Goal: Task Accomplishment & Management: Use online tool/utility

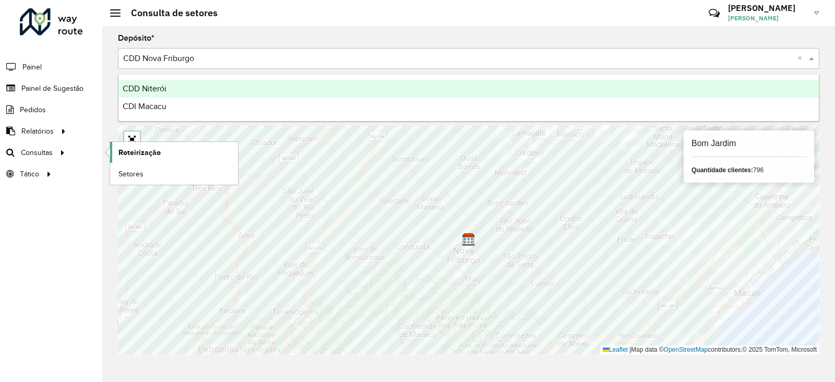
click at [133, 150] on span "Roteirização" at bounding box center [139, 152] width 42 height 11
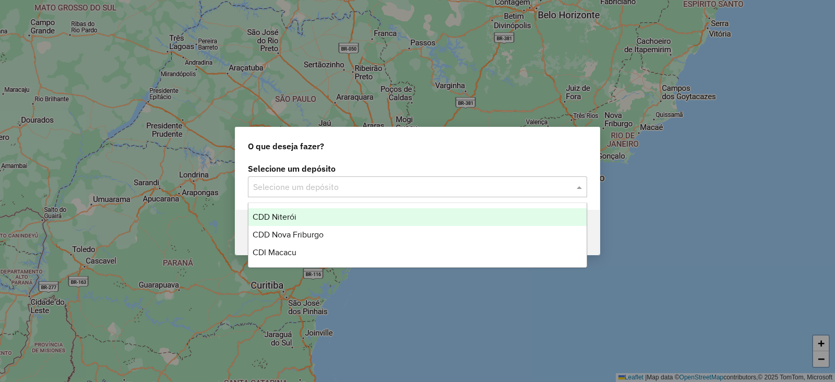
click at [308, 192] on input "text" at bounding box center [407, 187] width 308 height 13
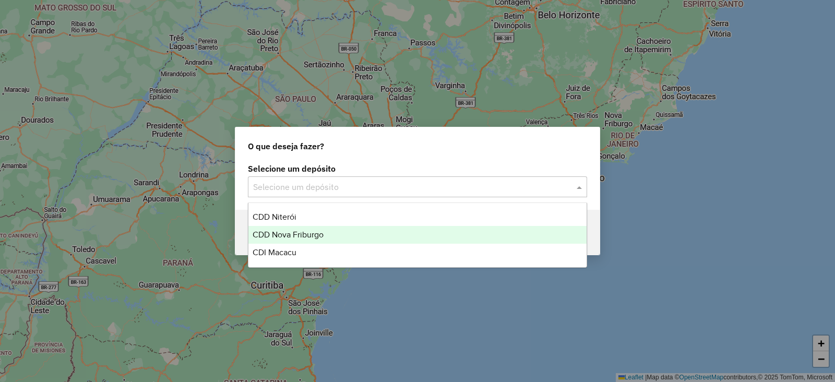
click at [300, 232] on span "CDD Nova Friburgo" at bounding box center [288, 234] width 71 height 9
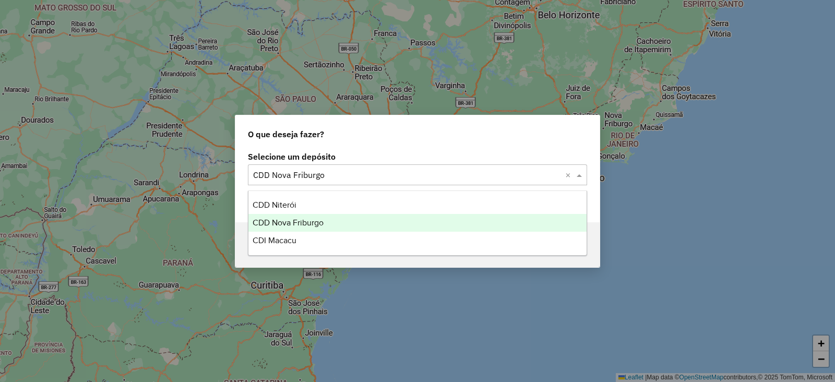
click at [276, 177] on input "text" at bounding box center [407, 175] width 308 height 13
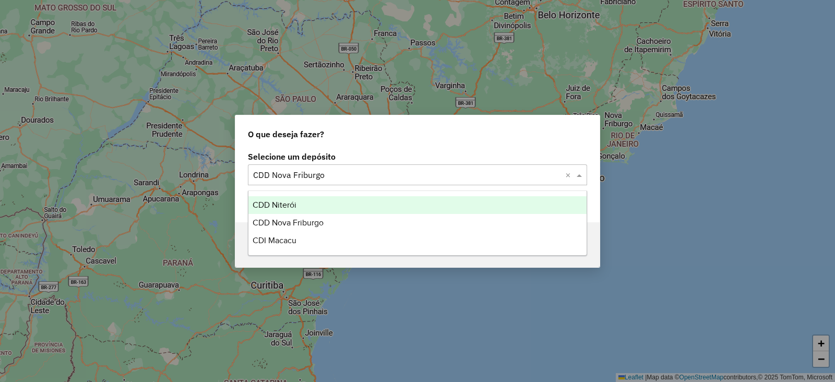
click at [275, 207] on span "CDD Niterói" at bounding box center [275, 204] width 44 height 9
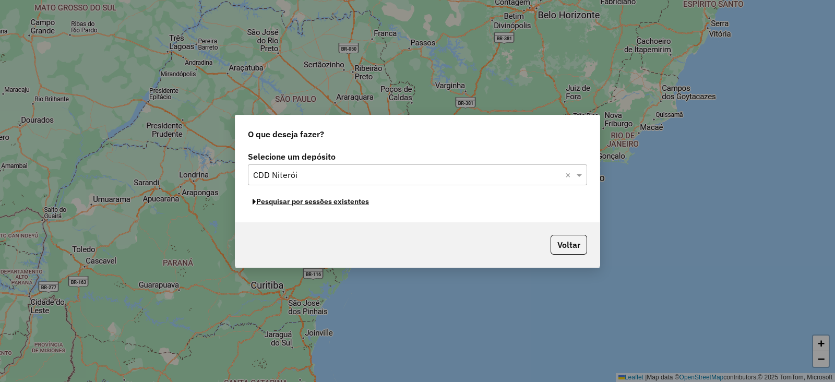
click at [275, 207] on button "Pesquisar por sessões existentes" at bounding box center [311, 202] width 126 height 16
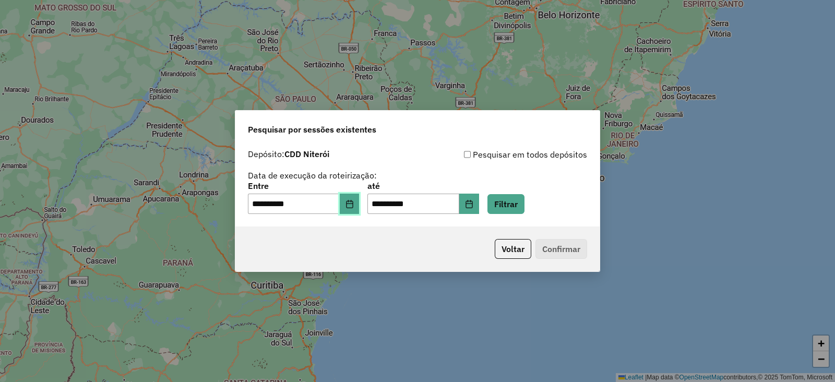
click at [353, 206] on button "Choose Date" at bounding box center [350, 204] width 20 height 21
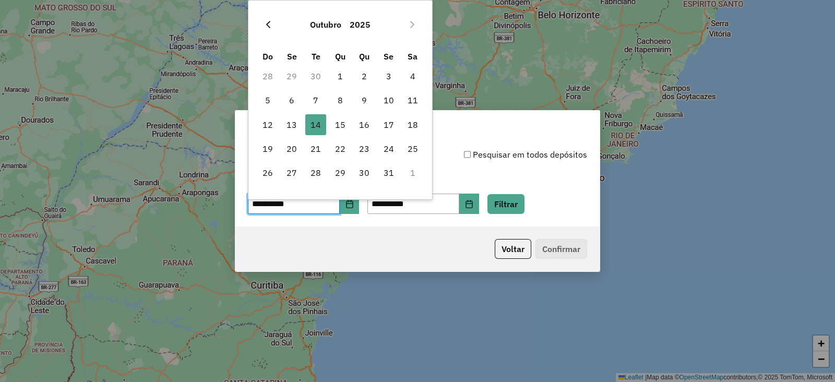
click at [267, 27] on icon "Previous Month" at bounding box center [268, 24] width 8 height 8
click at [387, 149] on span "26" at bounding box center [388, 148] width 21 height 21
type input "**********"
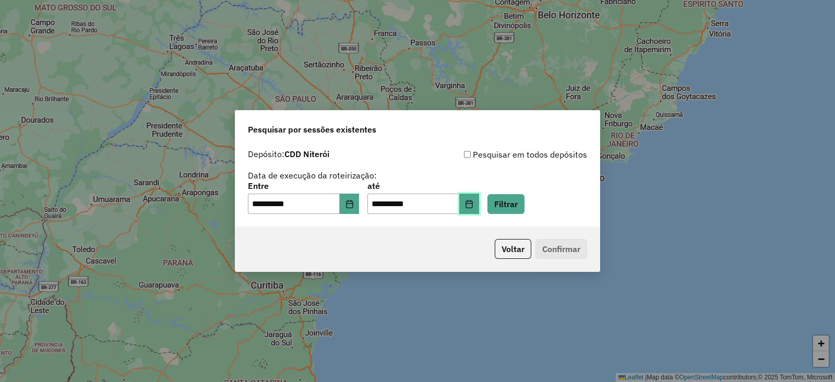
click at [472, 200] on icon "Choose Date" at bounding box center [469, 204] width 7 height 8
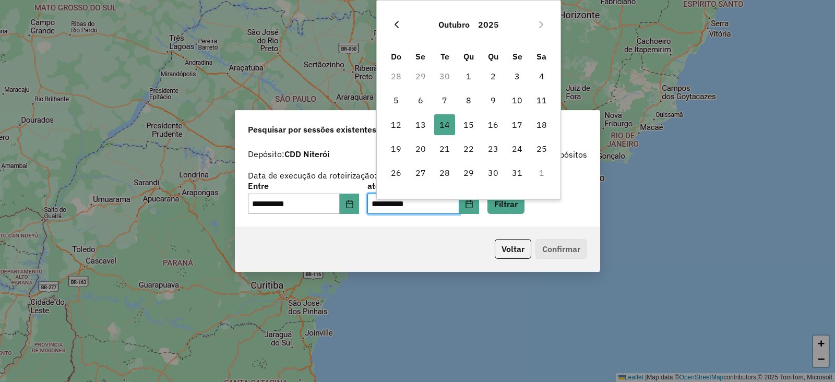
click at [395, 26] on icon "Previous Month" at bounding box center [397, 24] width 8 height 8
click at [514, 148] on span "26" at bounding box center [517, 148] width 21 height 21
type input "**********"
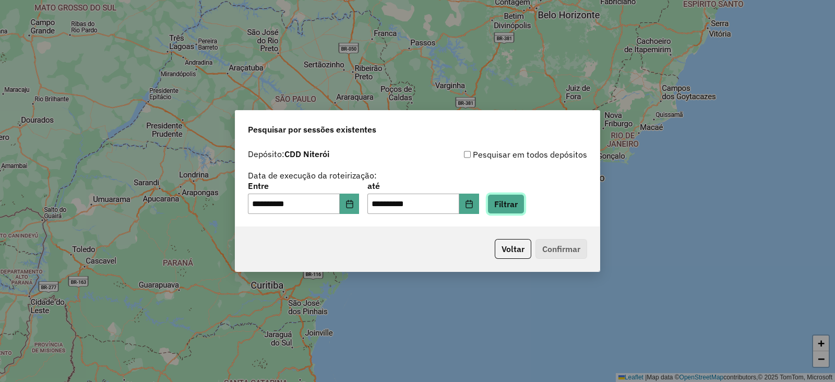
click at [525, 196] on button "Filtrar" at bounding box center [506, 204] width 37 height 20
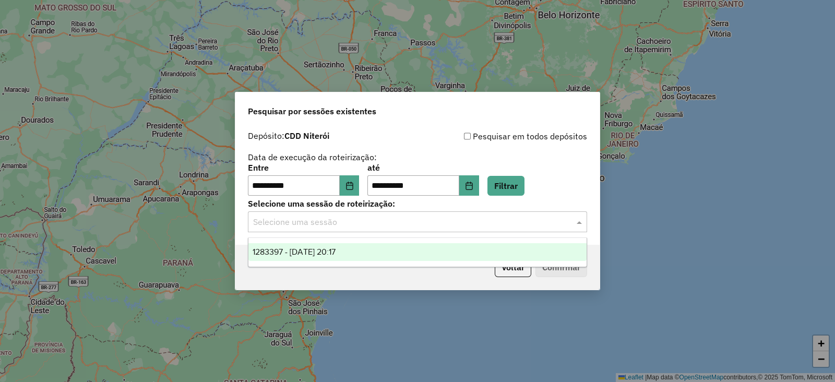
click at [355, 225] on input "text" at bounding box center [407, 222] width 308 height 13
click at [322, 257] on div "1283397 - 26/09/2025 20:17" at bounding box center [417, 252] width 338 height 18
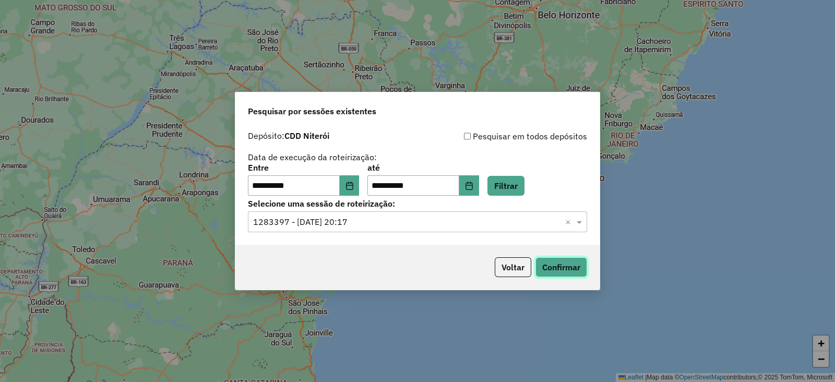
click at [542, 263] on button "Confirmar" at bounding box center [562, 267] width 52 height 20
click at [353, 185] on icon "Choose Date" at bounding box center [349, 186] width 7 height 8
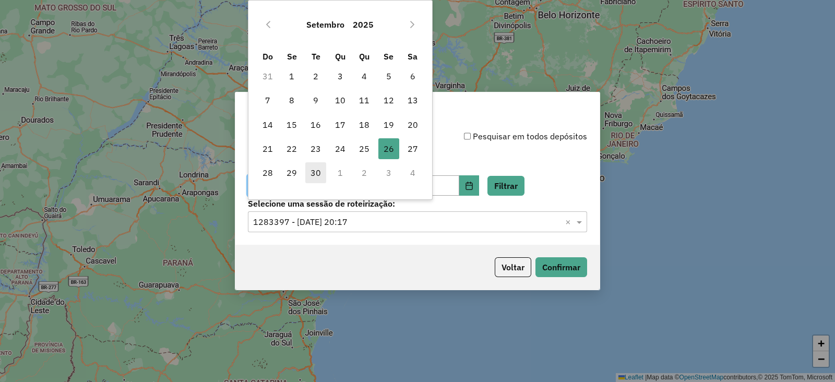
click at [311, 169] on span "30" at bounding box center [315, 172] width 21 height 21
type input "**********"
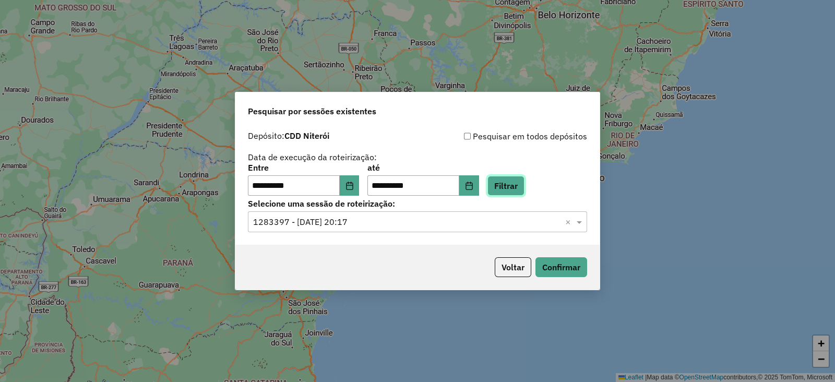
click at [518, 183] on button "Filtrar" at bounding box center [506, 186] width 37 height 20
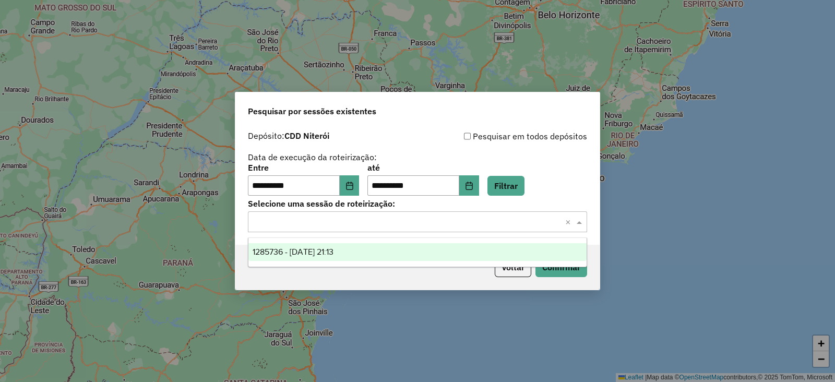
click at [352, 224] on input "text" at bounding box center [407, 222] width 308 height 13
click at [318, 250] on span "1285736 - 30/09/2025 21:13" at bounding box center [293, 251] width 81 height 9
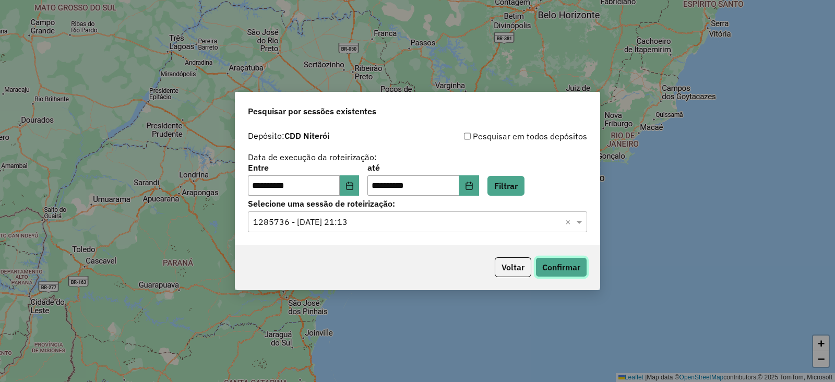
click at [540, 266] on button "Confirmar" at bounding box center [562, 267] width 52 height 20
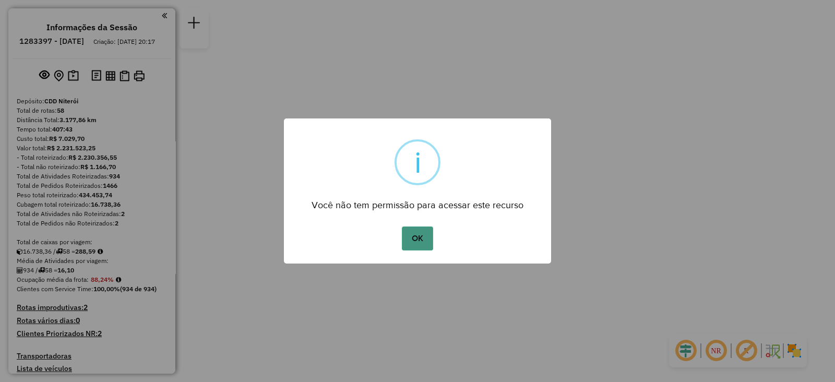
click at [420, 234] on button "OK" at bounding box center [417, 239] width 31 height 24
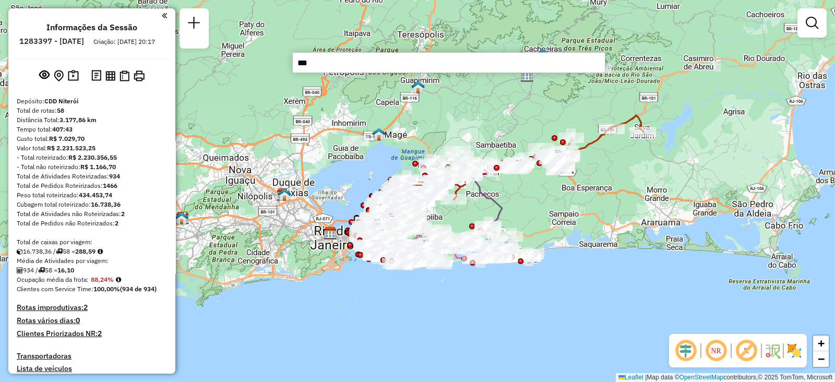
type input "****"
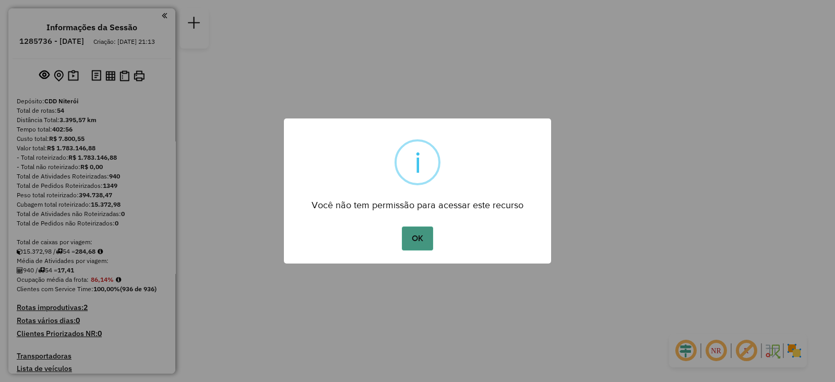
click at [421, 239] on button "OK" at bounding box center [417, 239] width 31 height 24
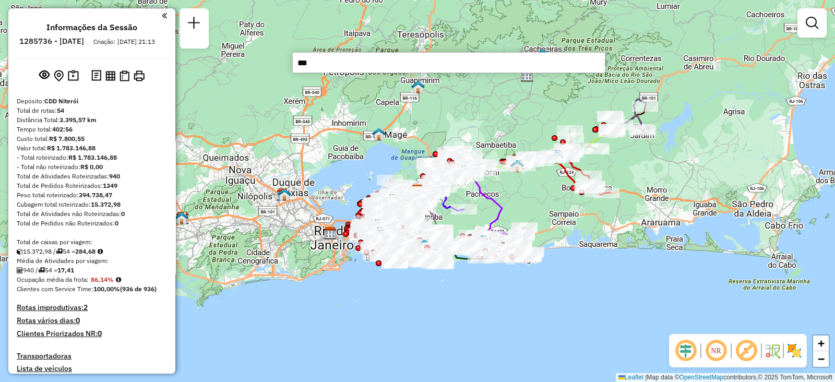
type input "****"
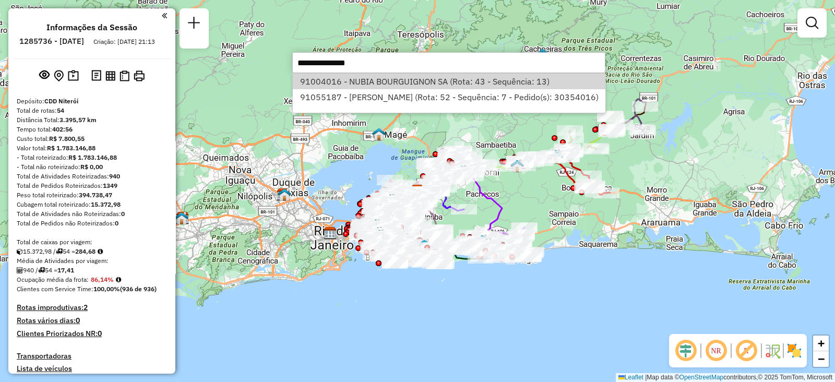
select select "**********"
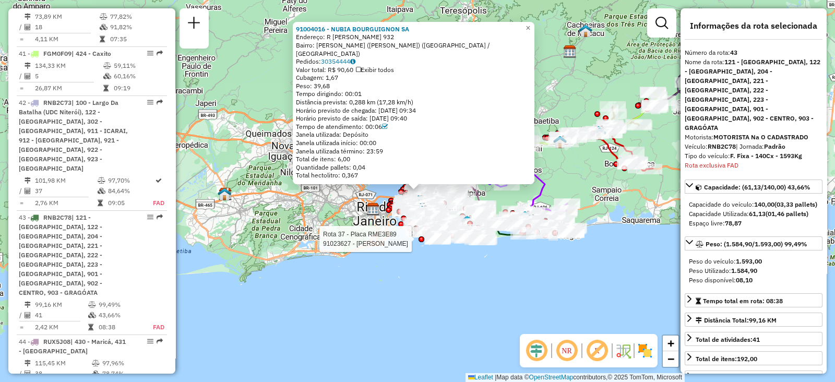
scroll to position [2818, 0]
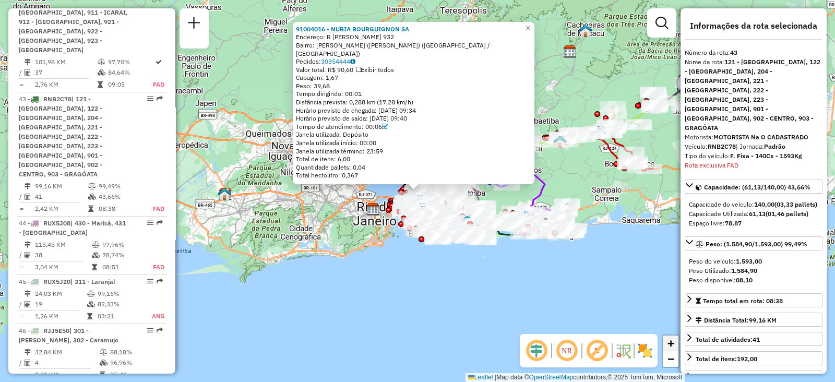
click at [670, 343] on span "+" at bounding box center [671, 343] width 7 height 13
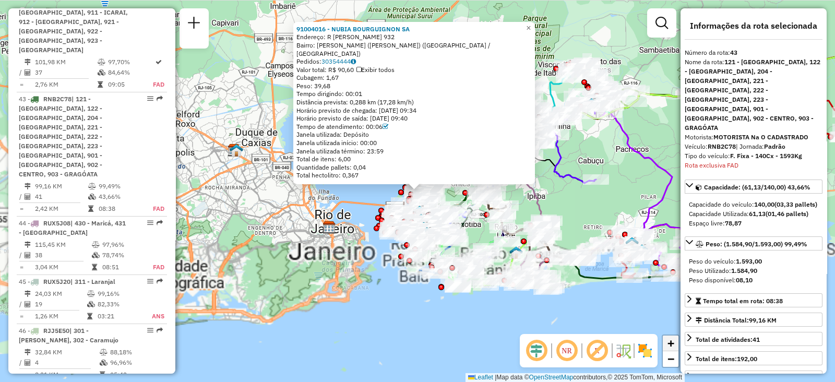
click at [670, 343] on span "+" at bounding box center [671, 343] width 7 height 13
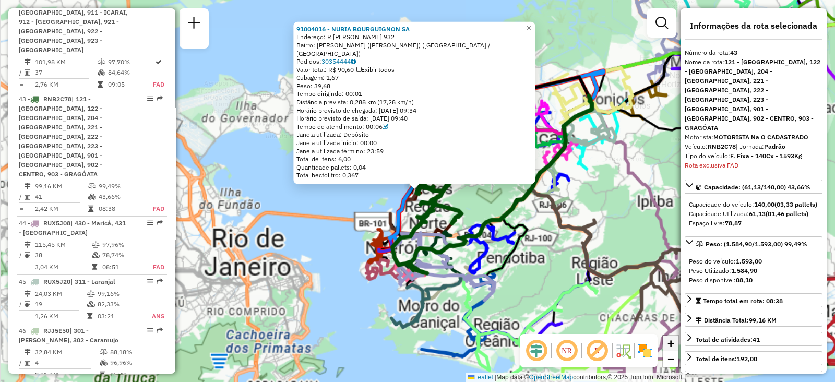
click at [670, 343] on span "+" at bounding box center [671, 343] width 7 height 13
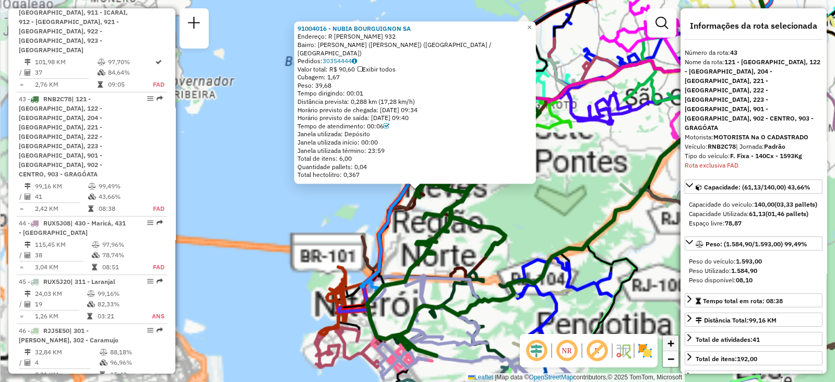
click at [670, 343] on span "+" at bounding box center [671, 343] width 7 height 13
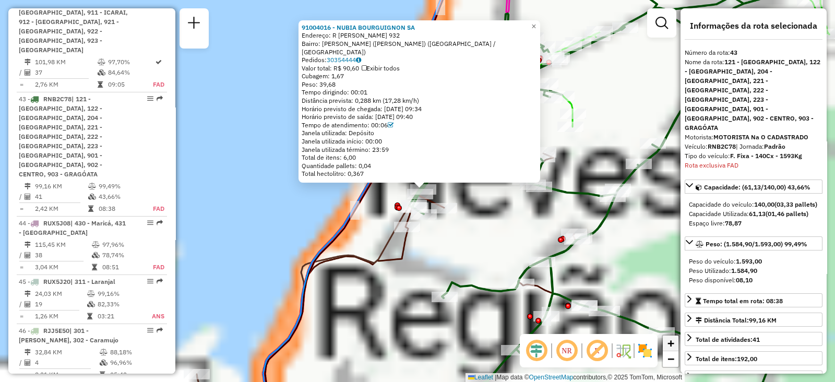
click at [670, 343] on span "+" at bounding box center [671, 343] width 7 height 13
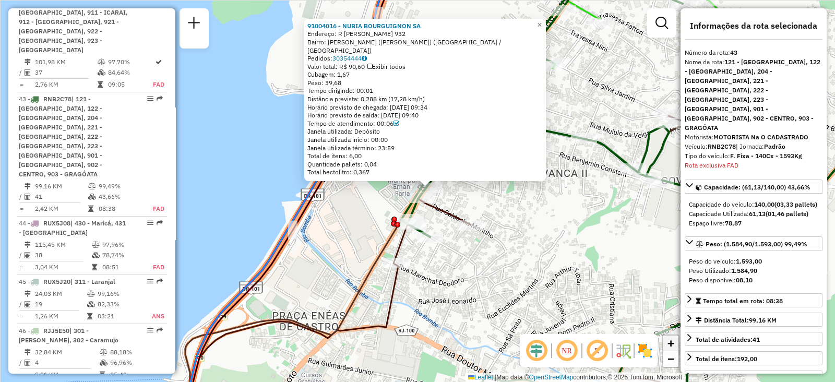
click at [670, 343] on span "+" at bounding box center [671, 343] width 7 height 13
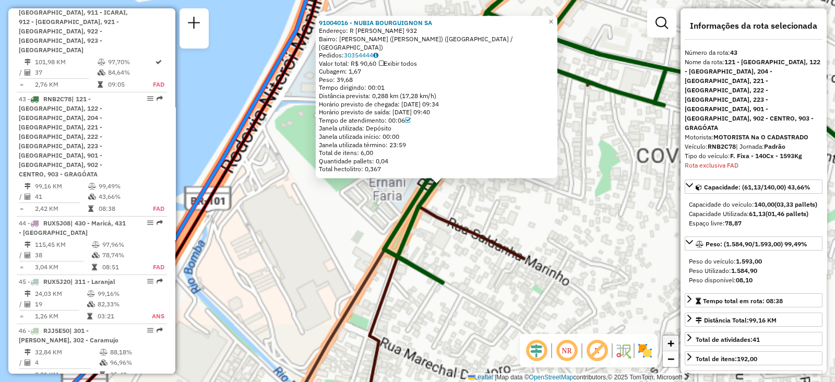
click at [670, 343] on span "+" at bounding box center [671, 343] width 7 height 13
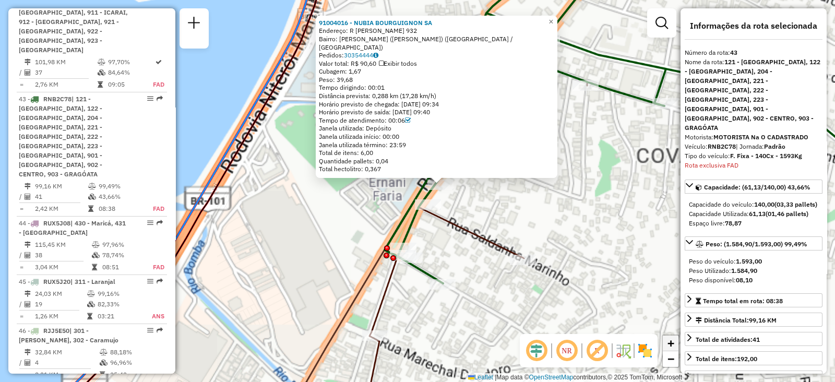
click at [670, 343] on span "+" at bounding box center [671, 343] width 7 height 13
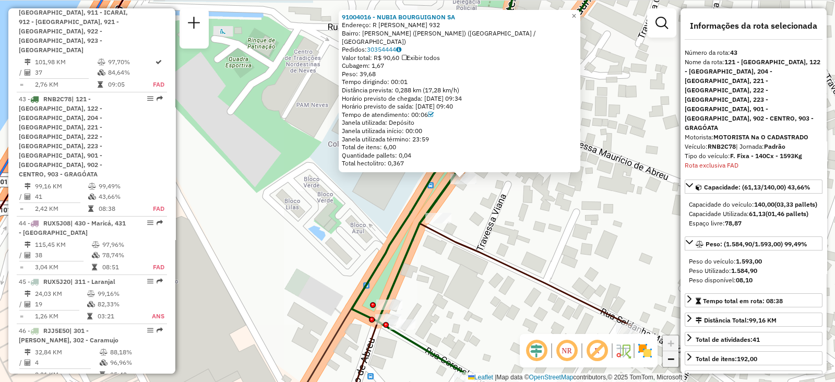
click at [676, 362] on link "−" at bounding box center [671, 359] width 16 height 16
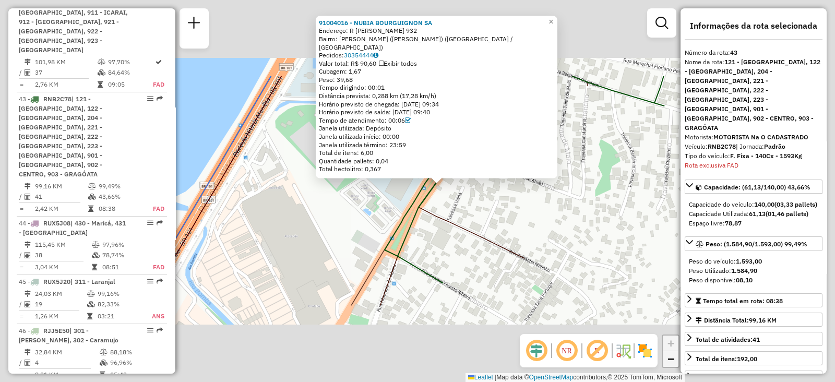
click at [676, 362] on link "−" at bounding box center [671, 359] width 16 height 16
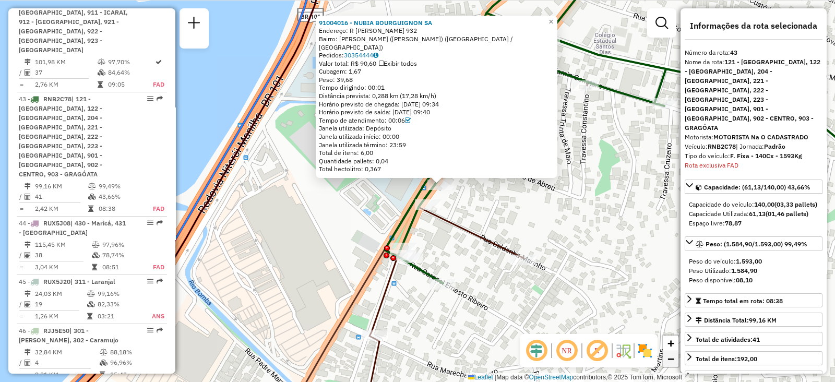
click at [676, 362] on link "−" at bounding box center [671, 359] width 16 height 16
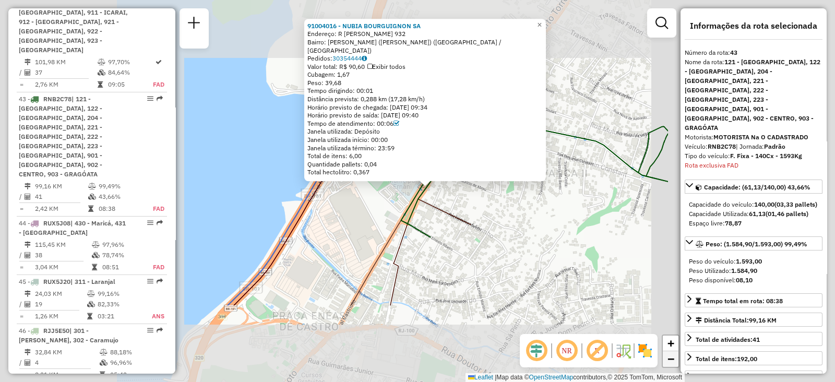
click at [676, 362] on link "−" at bounding box center [671, 359] width 16 height 16
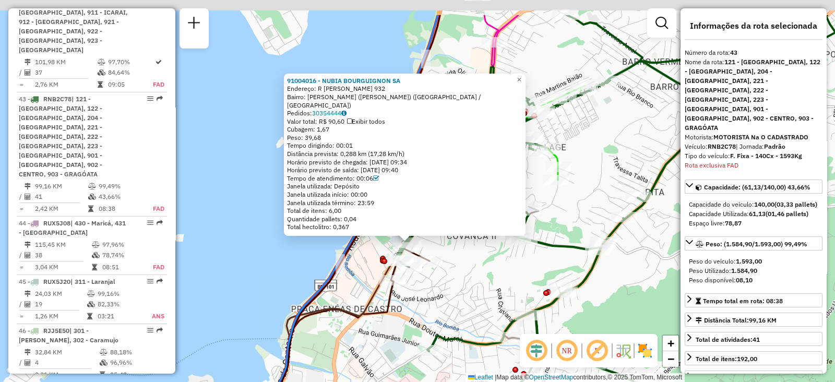
drag, startPoint x: 474, startPoint y: 226, endPoint x: 456, endPoint y: 286, distance: 62.4
click at [456, 286] on div "91004016 - NUBIA BOURGUIGNON SA Endereço: R [PERSON_NAME] 932 Bairro: NEVES ([P…" at bounding box center [417, 191] width 835 height 382
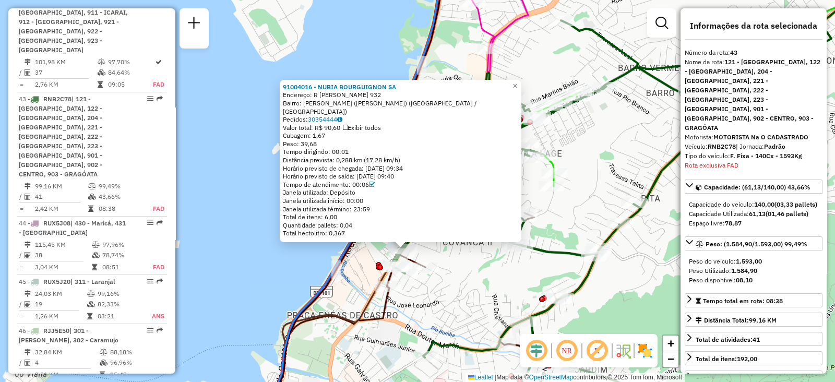
click at [466, 286] on div "91004016 - NUBIA BOURGUIGNON SA Endereço: R [PERSON_NAME] 932 Bairro: NEVES ([P…" at bounding box center [417, 191] width 835 height 382
